Goal: Task Accomplishment & Management: Manage account settings

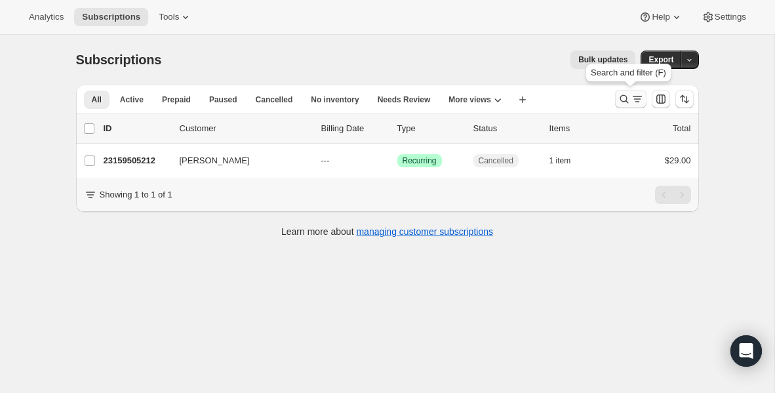
click at [619, 92] on button "Search and filter results" at bounding box center [630, 99] width 31 height 18
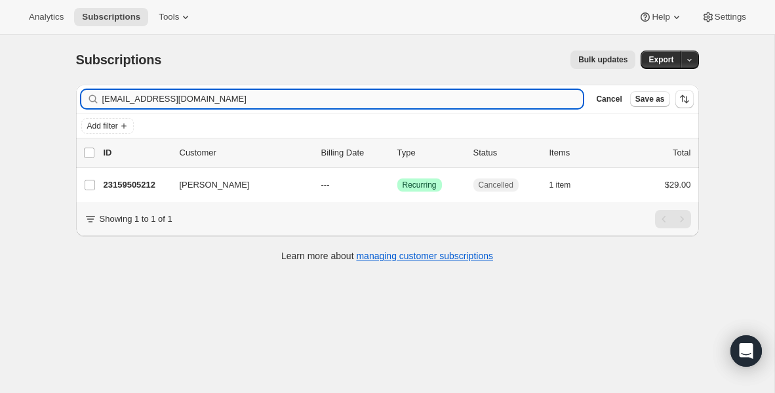
click at [235, 93] on input "[EMAIL_ADDRESS][DOMAIN_NAME]" at bounding box center [342, 99] width 481 height 18
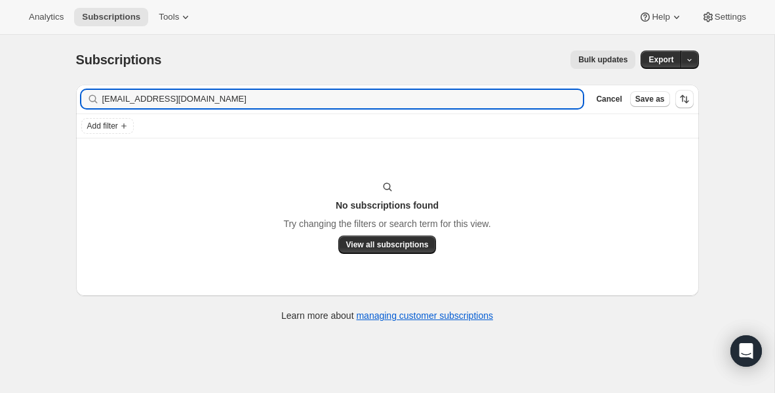
type input "[EMAIL_ADDRESS][DOMAIN_NAME]"
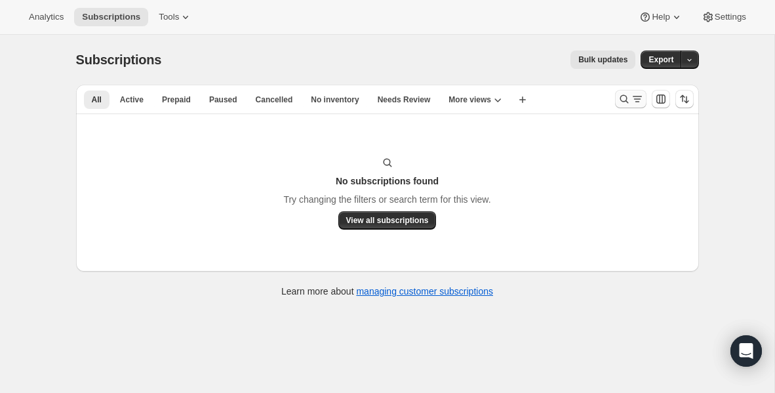
click at [624, 96] on icon "Search and filter results" at bounding box center [624, 98] width 13 height 13
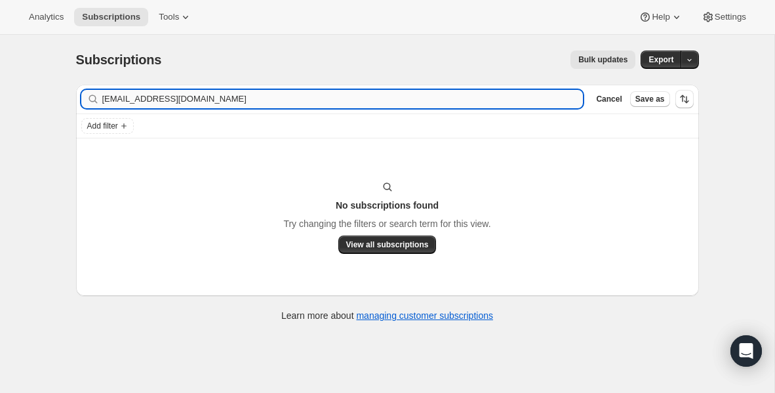
click at [288, 98] on input "[EMAIL_ADDRESS][DOMAIN_NAME]" at bounding box center [342, 99] width 481 height 18
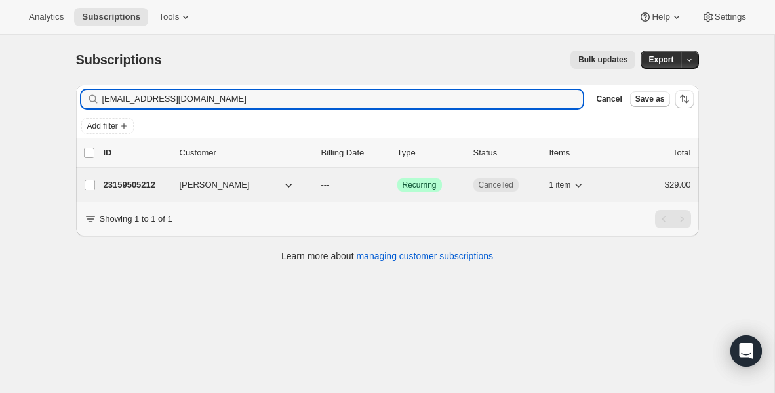
type input "[EMAIL_ADDRESS][DOMAIN_NAME]"
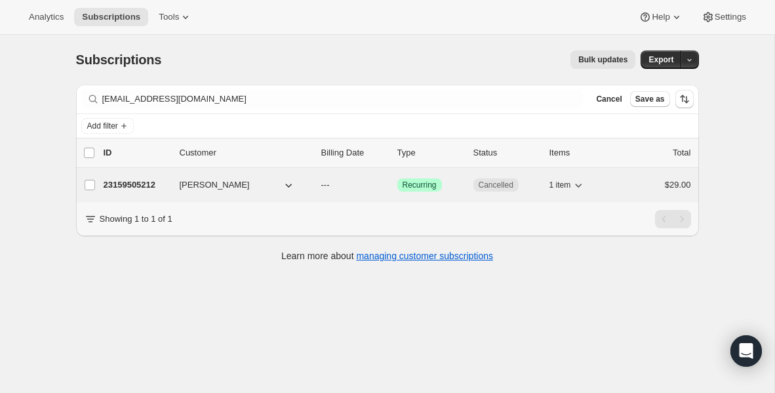
click at [134, 182] on p "23159505212" at bounding box center [137, 184] width 66 height 13
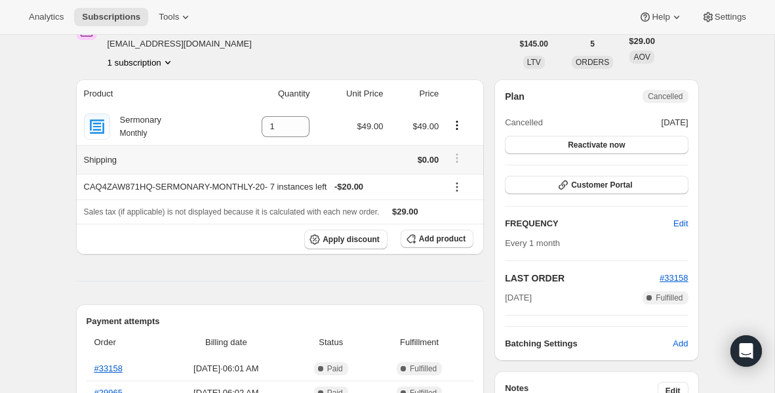
scroll to position [54, 0]
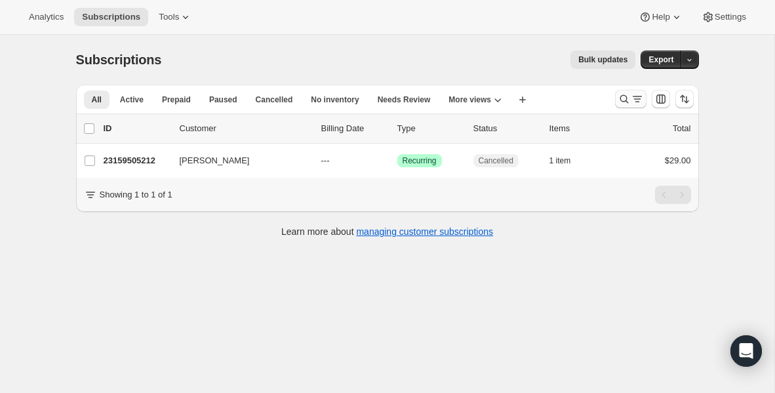
click at [631, 97] on icon "Search and filter results" at bounding box center [637, 98] width 13 height 13
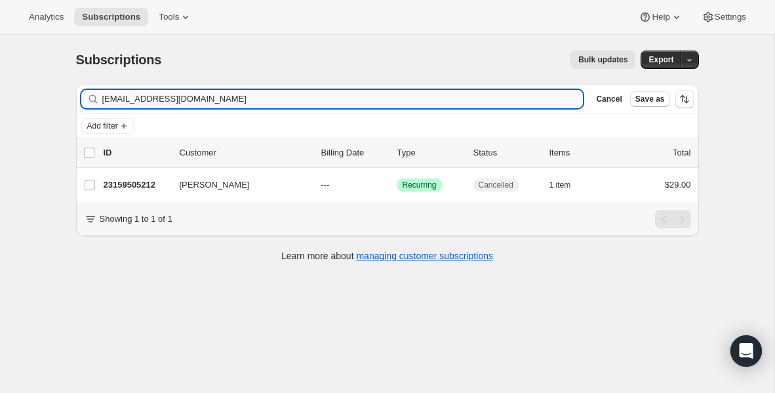
click at [313, 104] on input "[EMAIL_ADDRESS][DOMAIN_NAME]" at bounding box center [342, 99] width 481 height 18
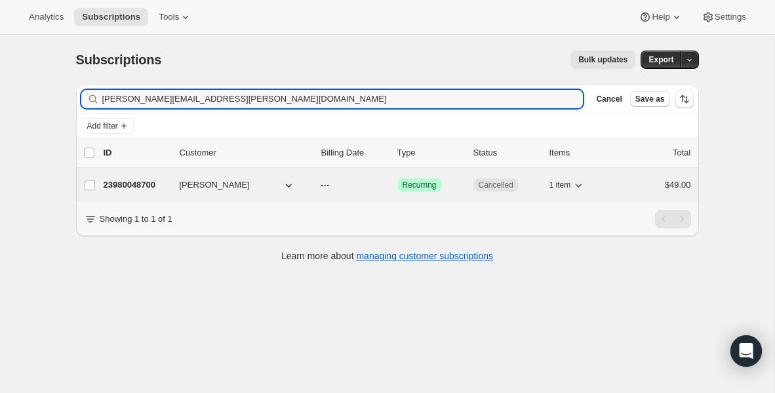
type input "donny.forbes@icloud.com"
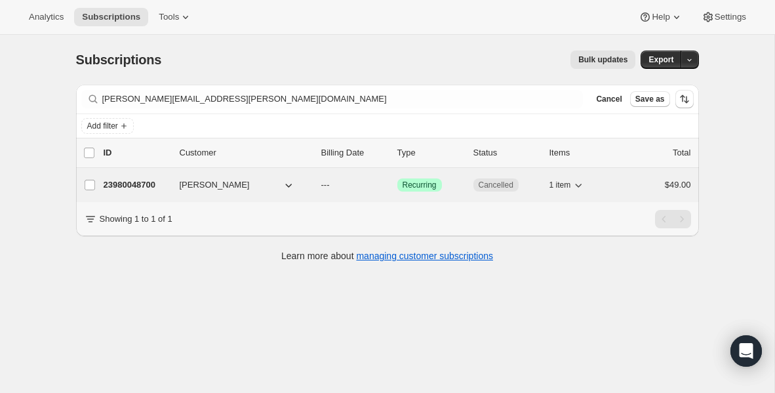
click at [120, 186] on p "23980048700" at bounding box center [137, 184] width 66 height 13
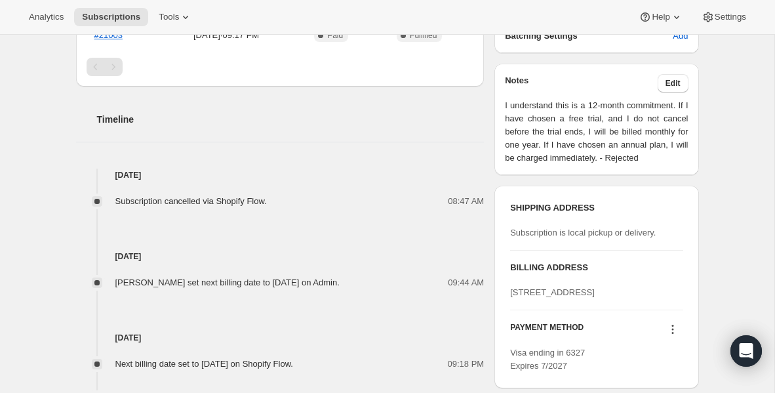
scroll to position [384, 0]
